Goal: Information Seeking & Learning: Check status

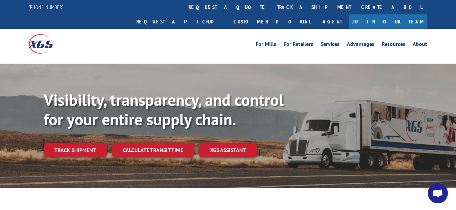
drag, startPoint x: 60, startPoint y: 139, endPoint x: 62, endPoint y: 132, distance: 6.9
click at [60, 143] on link "Track shipment" at bounding box center [75, 150] width 63 height 14
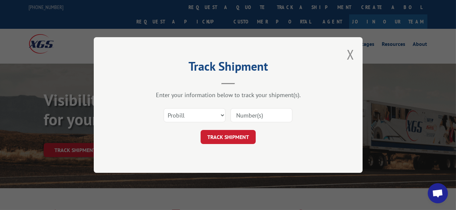
click at [249, 117] on input at bounding box center [261, 115] width 62 height 14
paste input "17472099"
type input "17472099"
click at [242, 141] on button "TRACK SHIPMENT" at bounding box center [227, 137] width 55 height 14
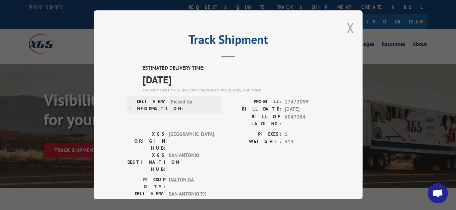
click at [346, 24] on button "Close modal" at bounding box center [349, 28] width 7 height 18
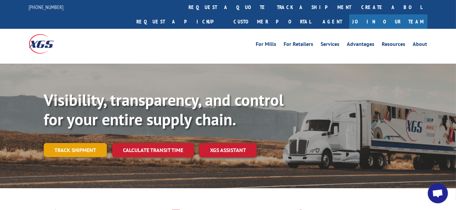
click at [67, 143] on link "Track shipment" at bounding box center [75, 150] width 63 height 14
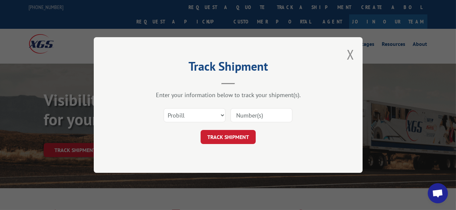
click at [248, 115] on input at bounding box center [261, 115] width 62 height 14
paste input "17271371"
type input "17271371"
click at [229, 136] on button "TRACK SHIPMENT" at bounding box center [227, 137] width 55 height 14
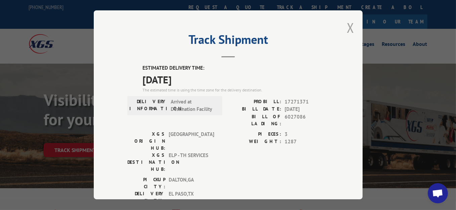
click at [346, 25] on button "Close modal" at bounding box center [349, 28] width 7 height 18
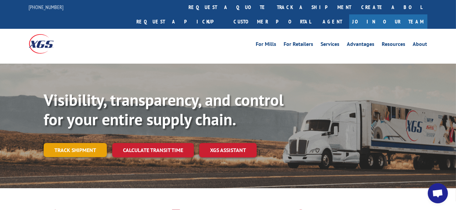
click at [86, 143] on link "Track shipment" at bounding box center [75, 150] width 63 height 14
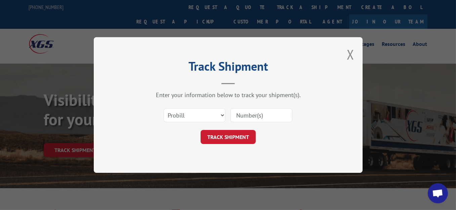
click at [259, 115] on input at bounding box center [261, 115] width 62 height 14
paste input "17472099"
type input "17472099"
click at [245, 136] on button "TRACK SHIPMENT" at bounding box center [227, 137] width 55 height 14
